Goal: Book appointment/travel/reservation

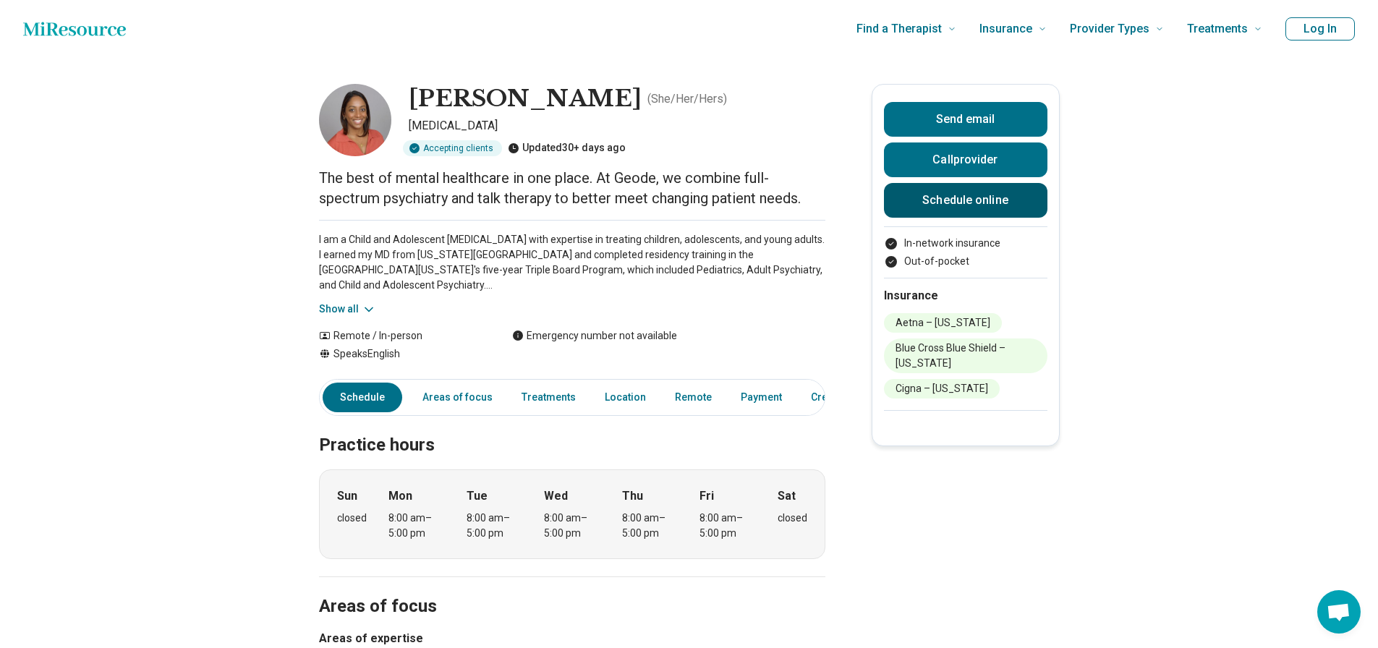
click at [965, 200] on link "Schedule online" at bounding box center [966, 200] width 164 height 35
click at [962, 198] on link "Schedule online" at bounding box center [966, 200] width 164 height 35
click at [359, 132] on img at bounding box center [355, 120] width 72 height 72
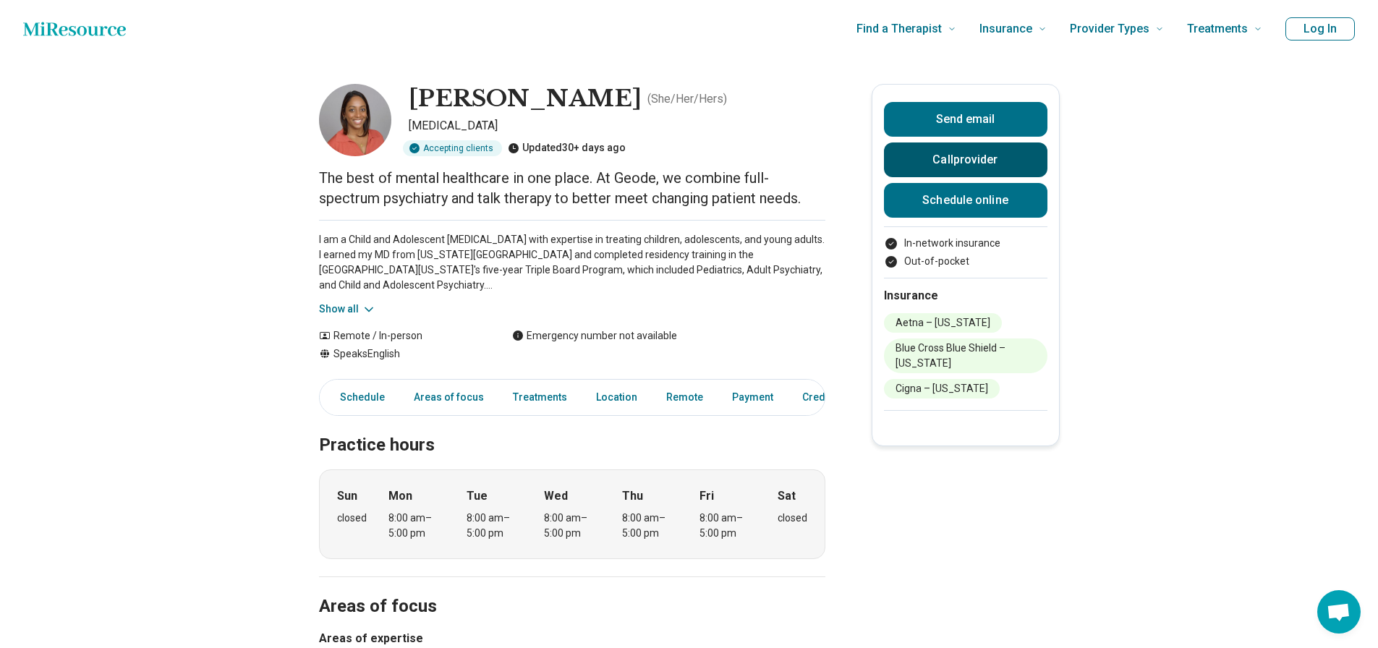
click at [954, 153] on button "Call provider" at bounding box center [966, 160] width 164 height 35
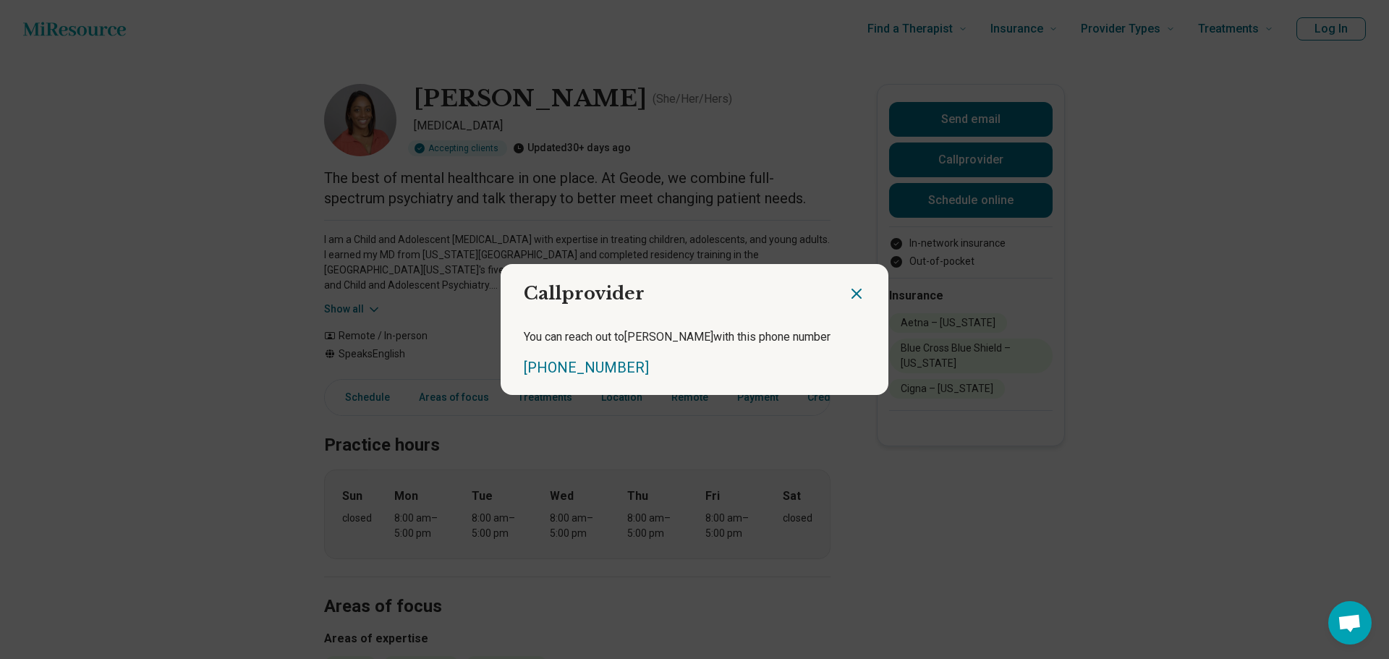
click at [849, 298] on icon "Close dialog" at bounding box center [856, 293] width 17 height 17
